Goal: Task Accomplishment & Management: Manage account settings

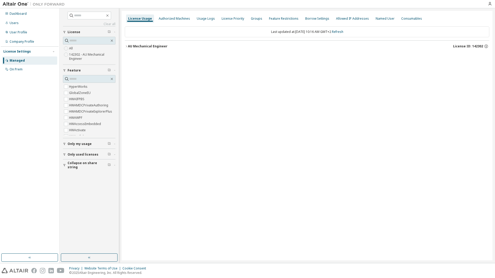
click at [128, 45] on div "AU Mechanical Engineer" at bounding box center [148, 46] width 40 height 4
click at [126, 47] on icon "button" at bounding box center [126, 46] width 3 height 3
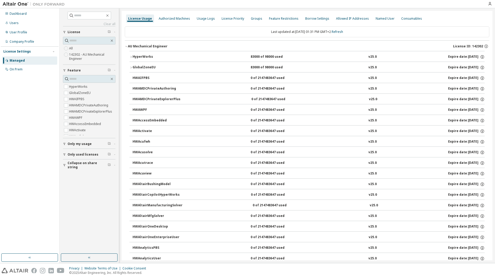
click at [130, 58] on icon "button" at bounding box center [131, 56] width 3 height 3
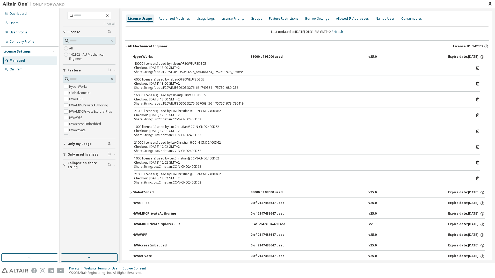
click at [130, 58] on icon "button" at bounding box center [131, 56] width 3 height 3
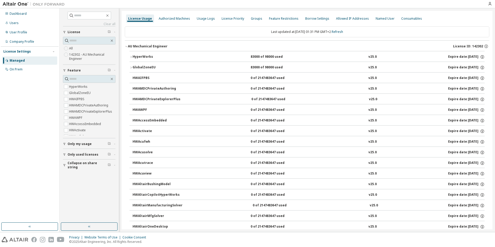
click at [132, 57] on icon "button" at bounding box center [131, 56] width 3 height 3
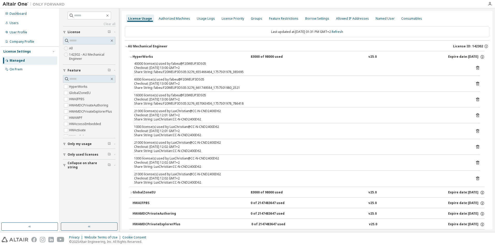
click at [132, 57] on icon "button" at bounding box center [131, 56] width 3 height 3
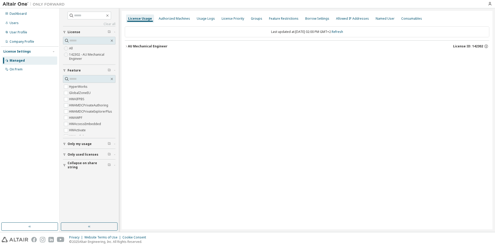
click at [131, 46] on div "AU Mechanical Engineer" at bounding box center [148, 46] width 40 height 4
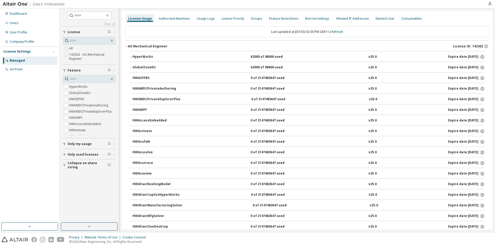
click at [127, 46] on icon "button" at bounding box center [126, 46] width 3 height 3
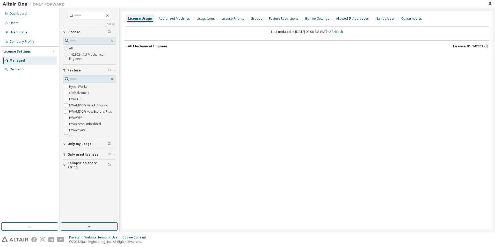
click at [127, 46] on icon "button" at bounding box center [126, 46] width 3 height 3
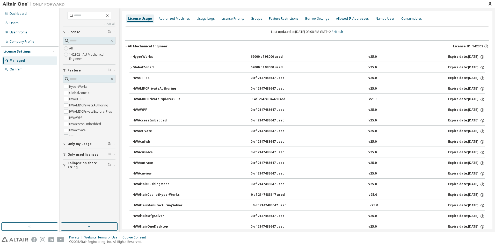
click at [251, 57] on div "62000 of 98000 used" at bounding box center [274, 57] width 47 height 5
